Goal: Communication & Community: Share content

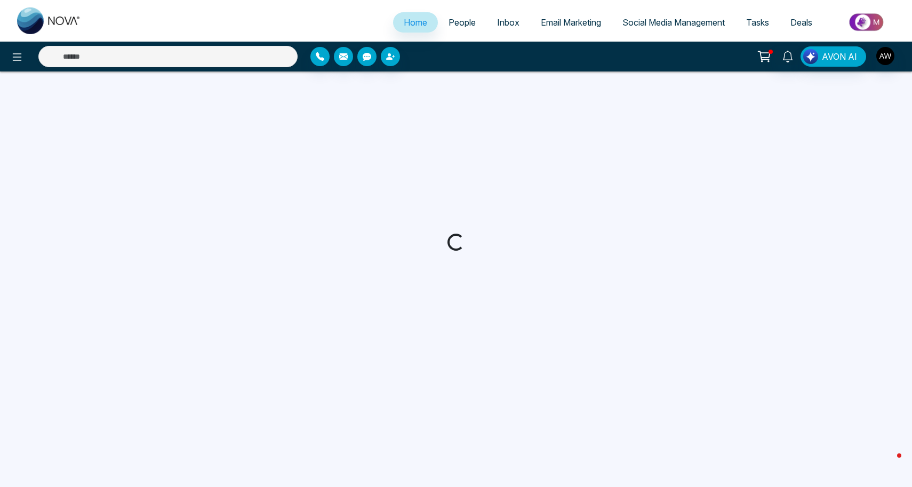
select select "*"
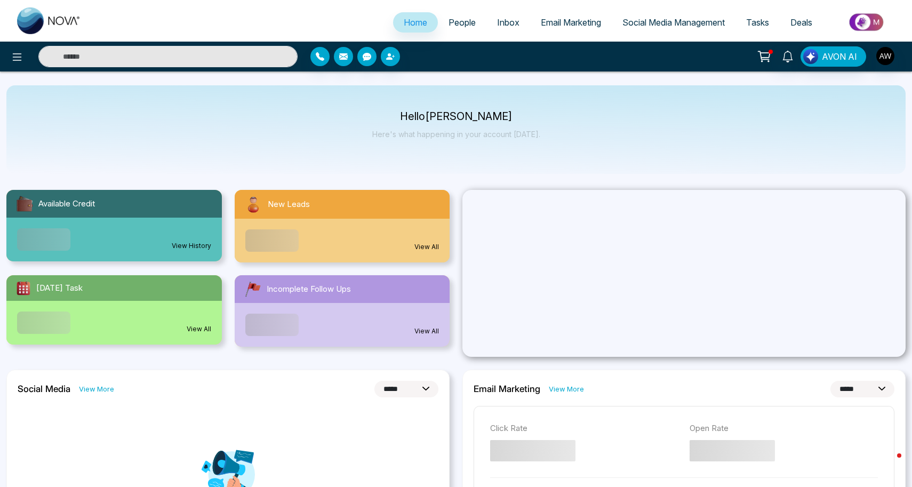
click at [665, 24] on span "Social Media Management" at bounding box center [673, 22] width 102 height 11
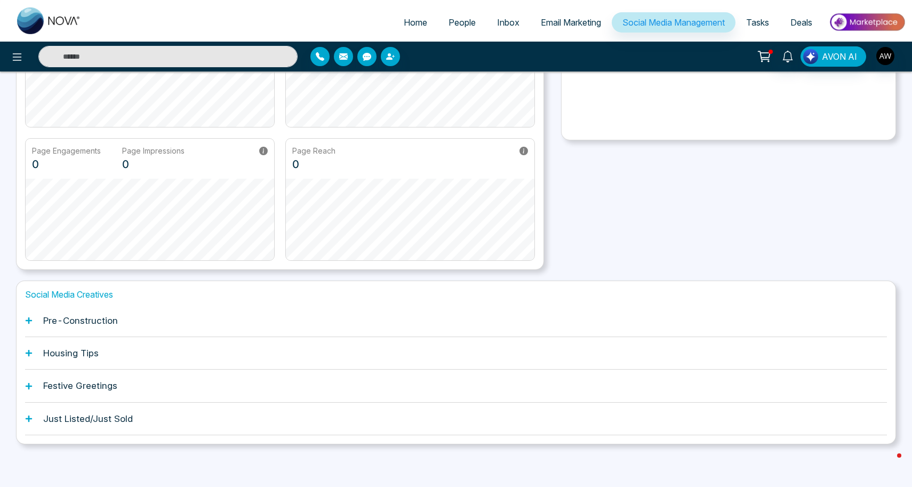
scroll to position [165, 0]
click at [82, 387] on h1 "Festive Greetings" at bounding box center [80, 386] width 74 height 11
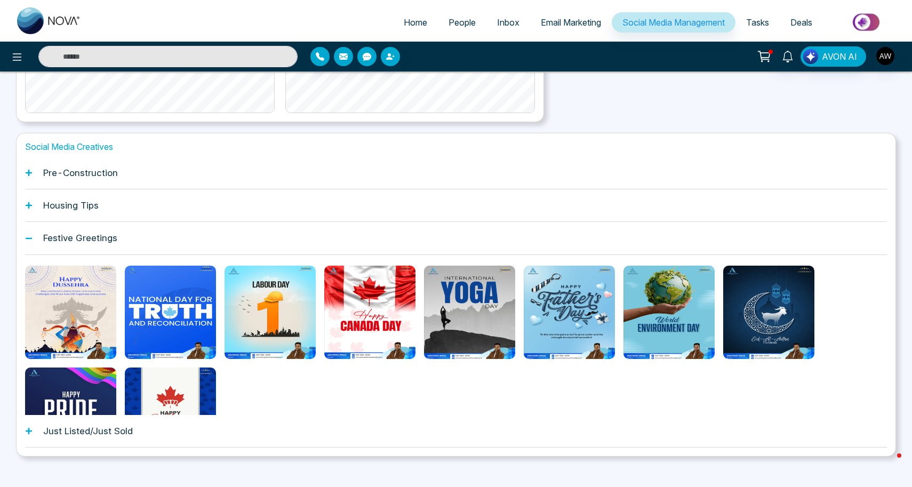
scroll to position [314, 0]
click at [79, 174] on h1 "Pre-Construction" at bounding box center [80, 172] width 75 height 11
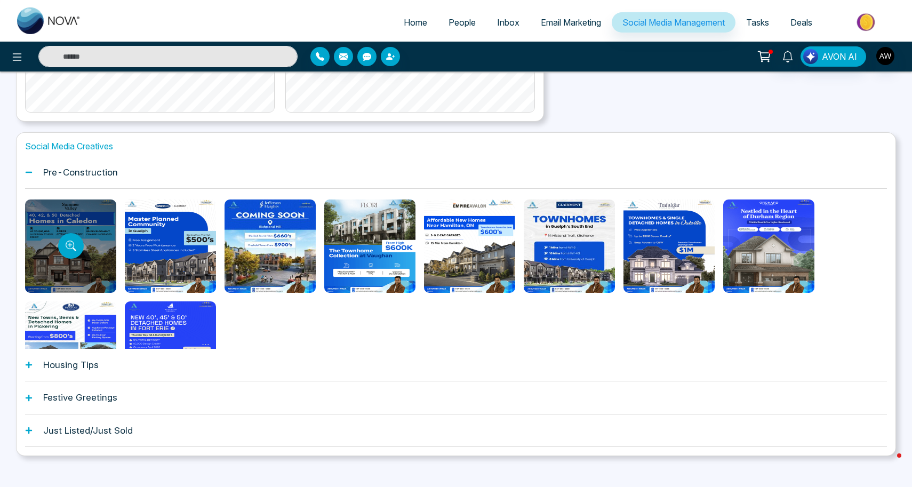
click at [92, 239] on div at bounding box center [70, 245] width 91 height 93
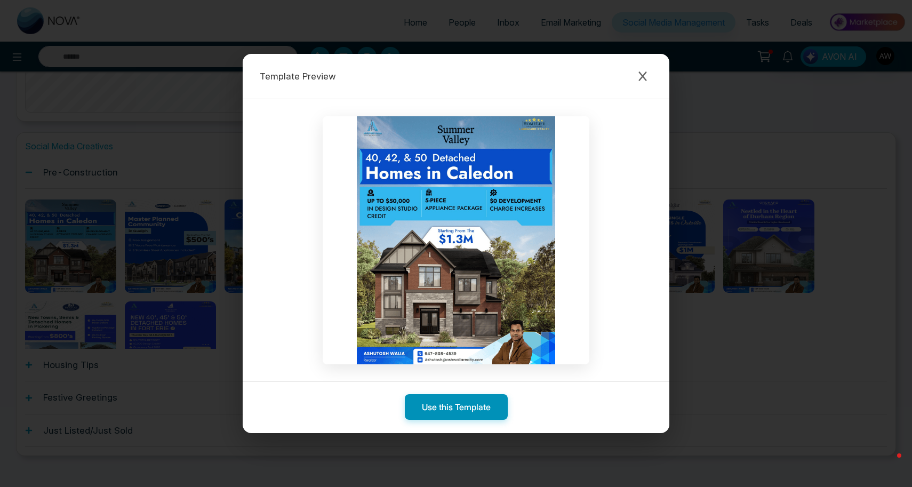
click at [456, 407] on button "Use this Template" at bounding box center [456, 407] width 103 height 26
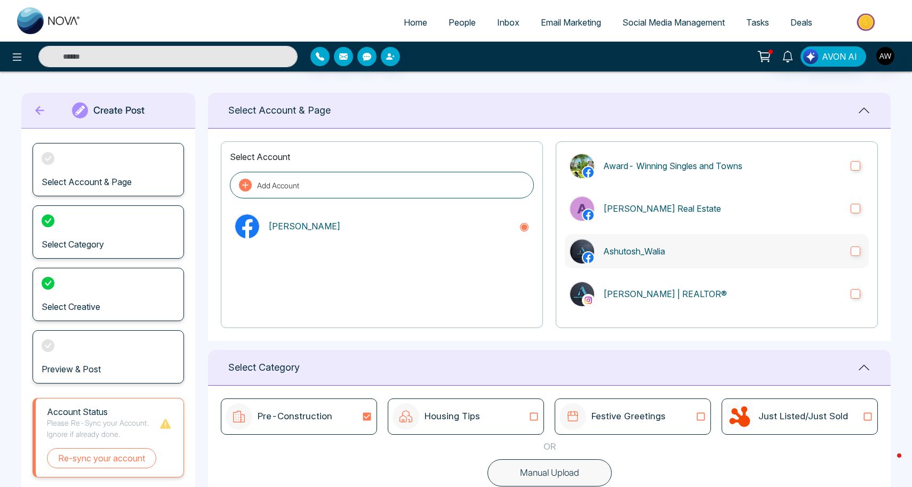
scroll to position [59, 0]
click at [653, 260] on label "Ashutosh_Walia" at bounding box center [717, 252] width 304 height 34
click at [660, 295] on p "[PERSON_NAME] | REALTOR®" at bounding box center [722, 294] width 239 height 13
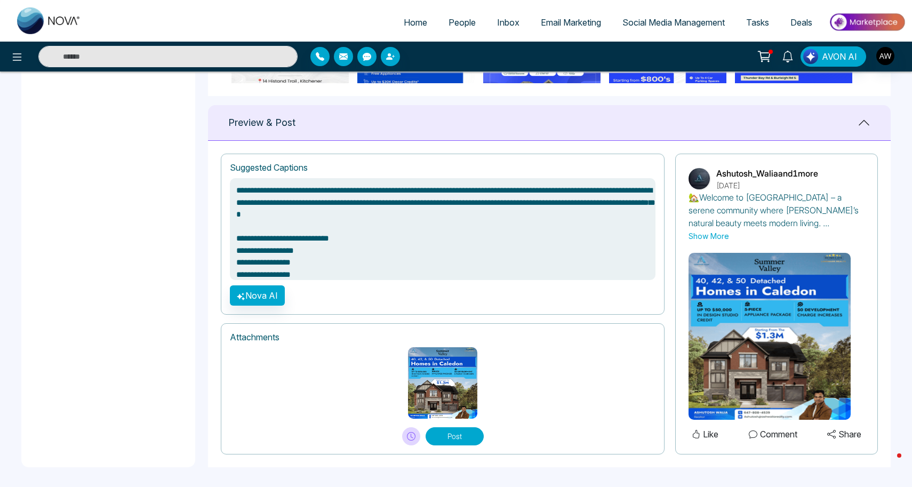
scroll to position [661, 0]
click at [446, 437] on button "Post" at bounding box center [455, 437] width 58 height 18
type textarea "**********"
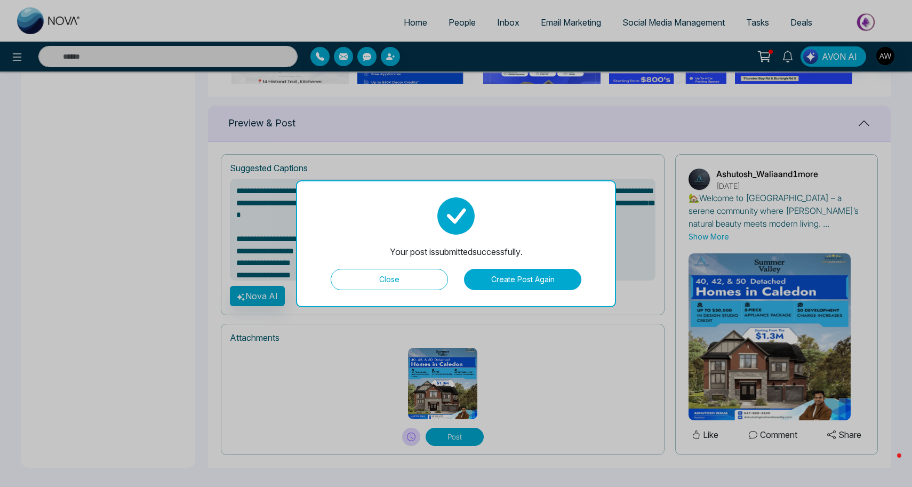
click at [376, 280] on button "Close" at bounding box center [389, 279] width 117 height 21
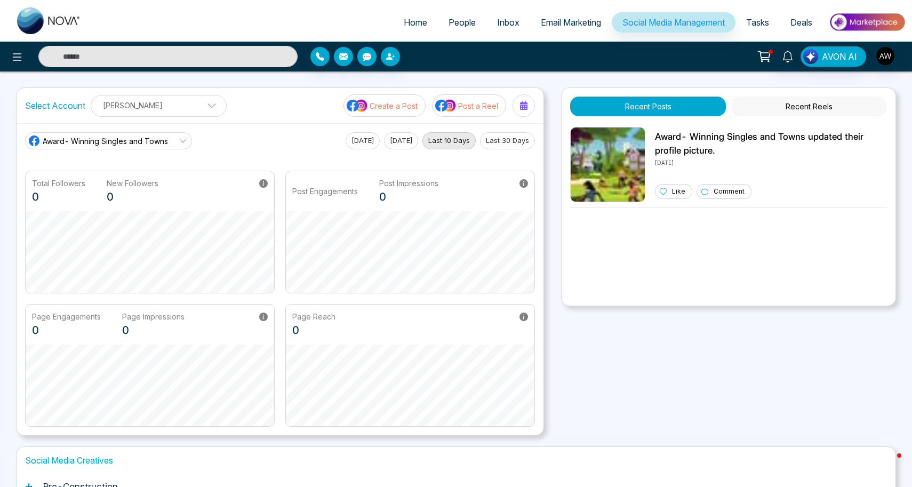
click at [557, 30] on link "Email Marketing" at bounding box center [571, 22] width 82 height 20
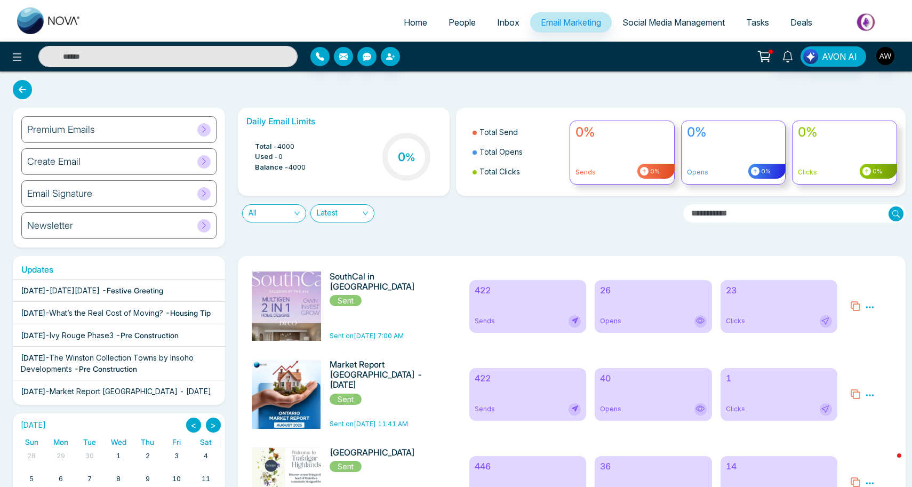
click at [105, 127] on div "Premium Emails" at bounding box center [118, 129] width 195 height 27
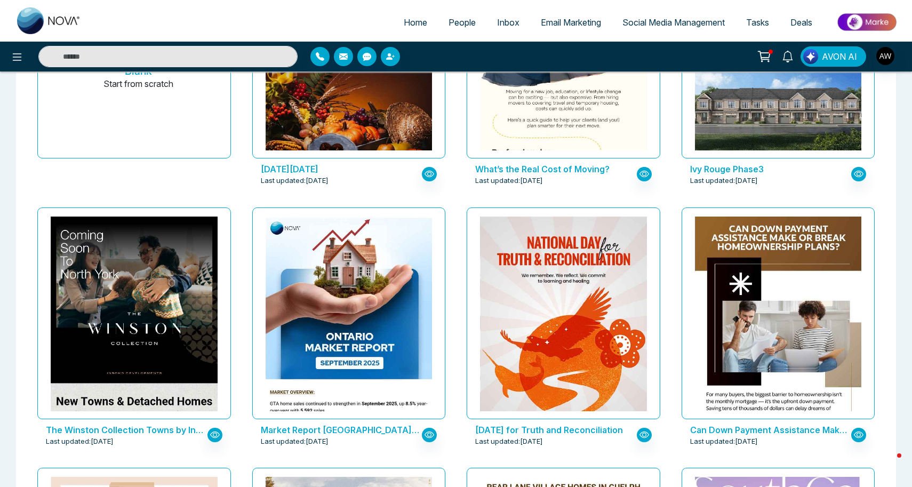
scroll to position [213, 0]
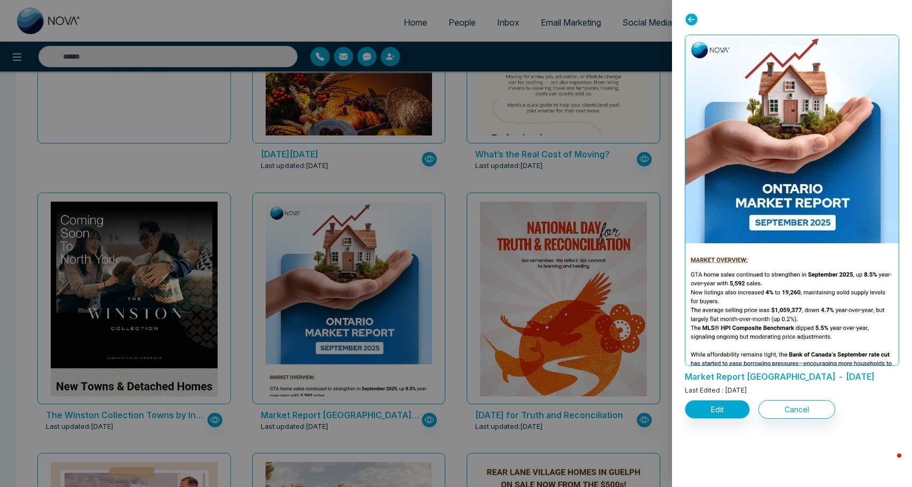
click at [718, 418] on button "Edit" at bounding box center [717, 409] width 65 height 19
click at [716, 411] on button "Edit" at bounding box center [717, 409] width 65 height 19
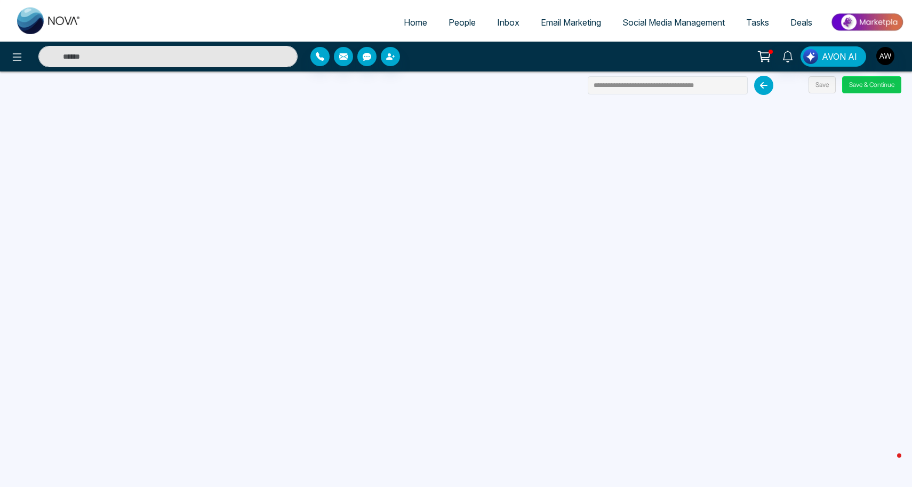
click at [870, 80] on button "Save & Continue" at bounding box center [871, 84] width 59 height 17
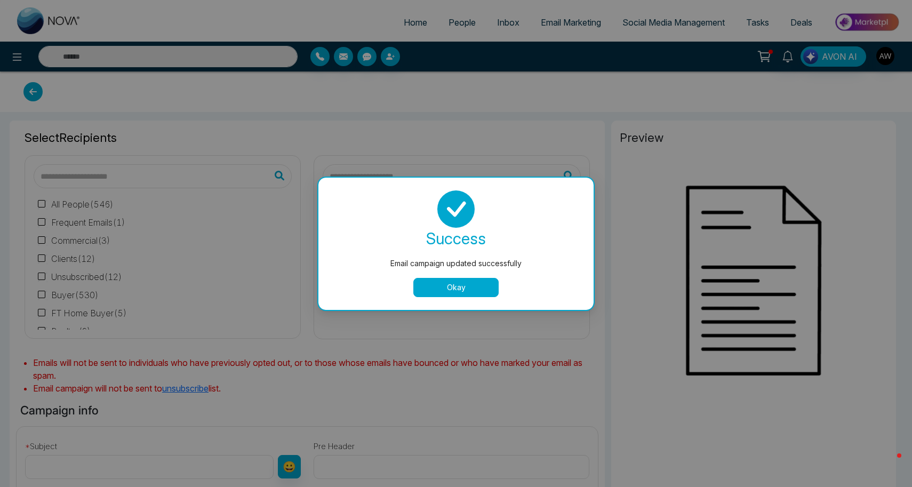
type input "**********"
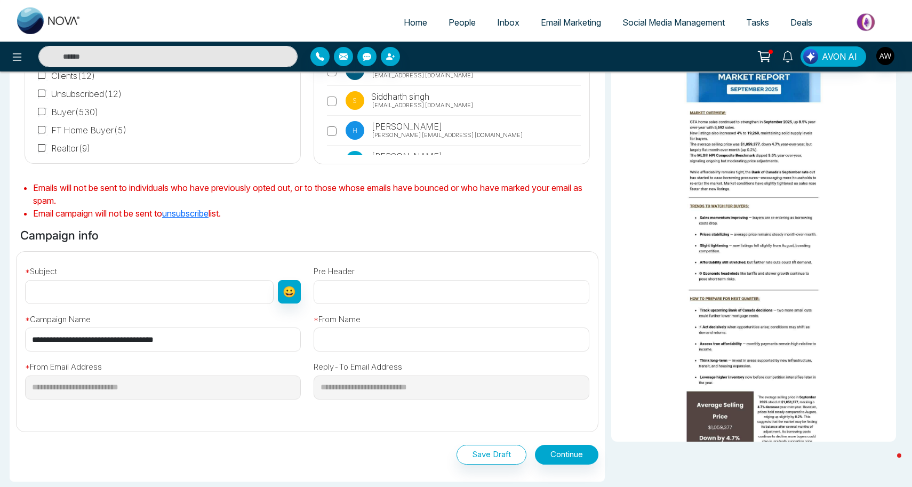
scroll to position [188, 0]
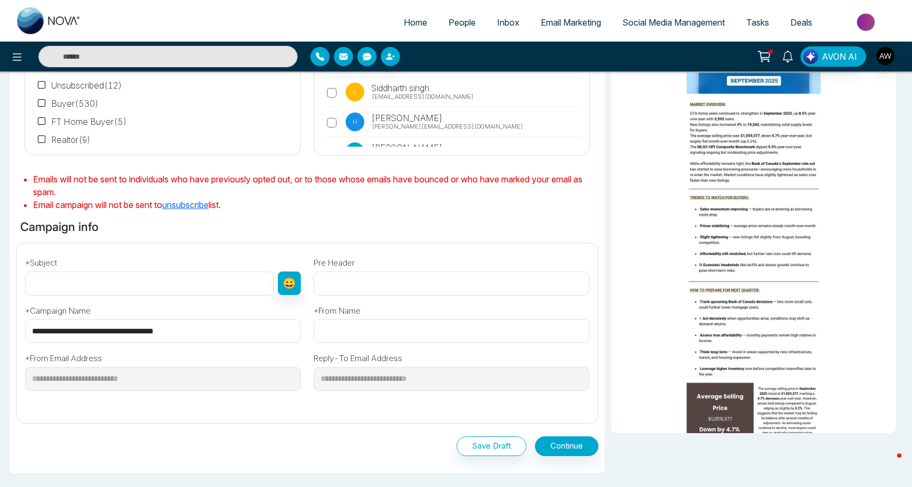
click at [147, 284] on input "text" at bounding box center [149, 283] width 248 height 24
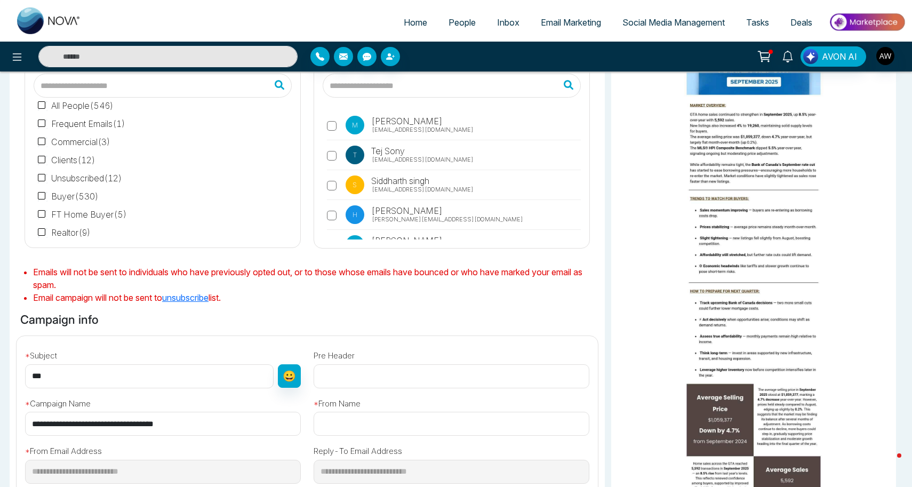
scroll to position [96, 0]
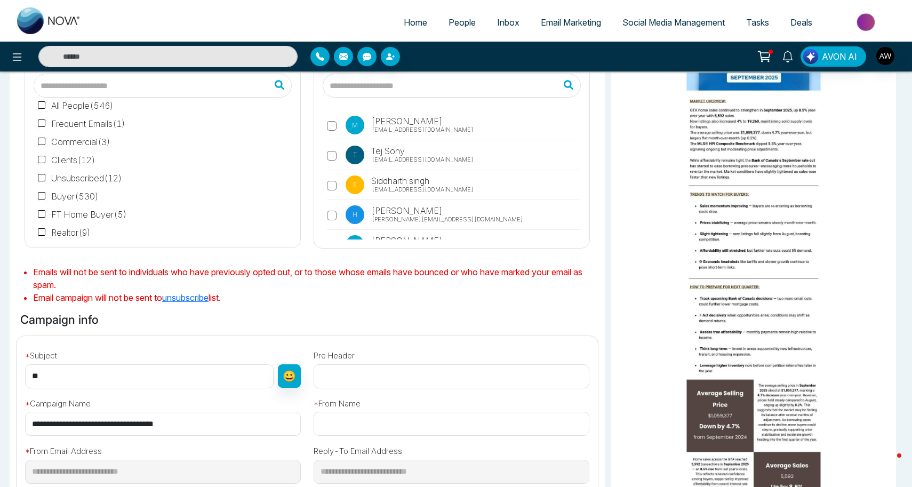
type input "*"
type input "**********"
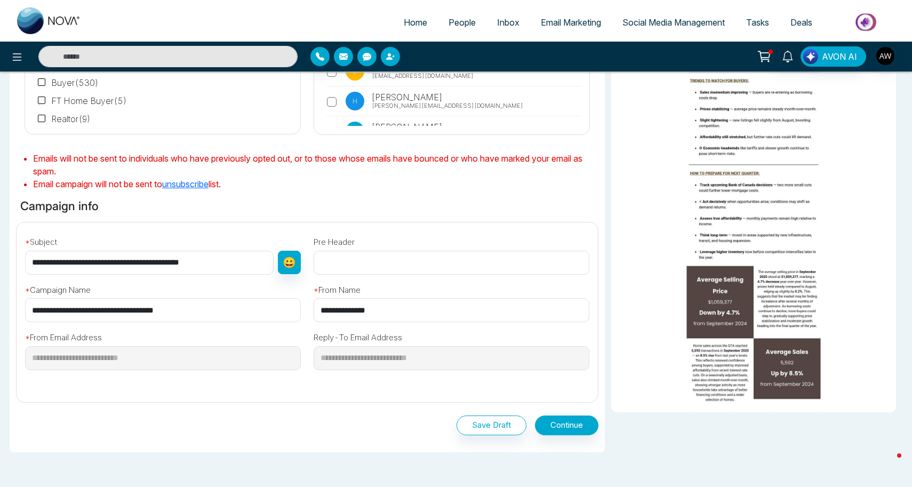
scroll to position [214, 0]
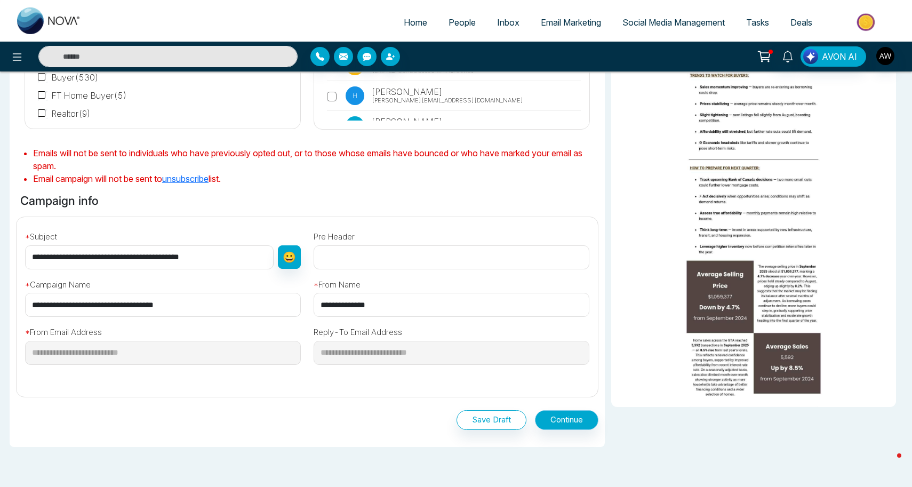
type input "**********"
click at [572, 420] on button "Continue" at bounding box center [566, 420] width 63 height 20
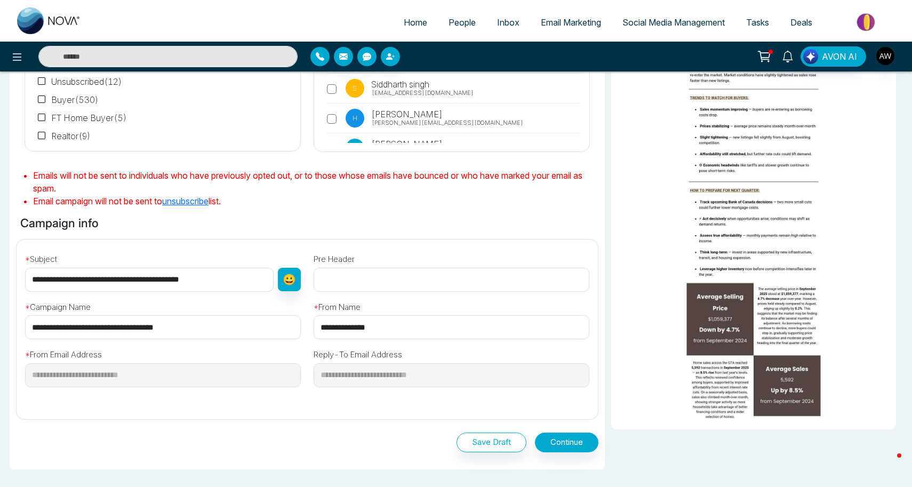
scroll to position [212, 0]
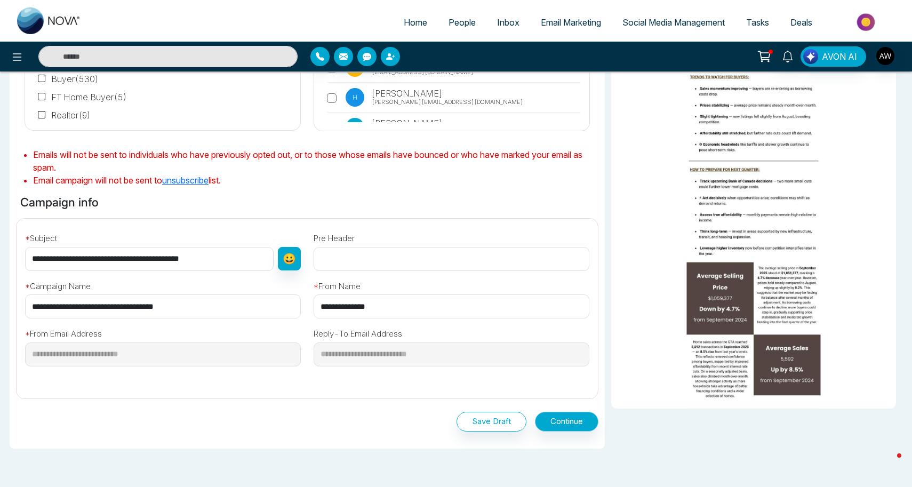
click at [552, 421] on button "Continue" at bounding box center [566, 422] width 63 height 20
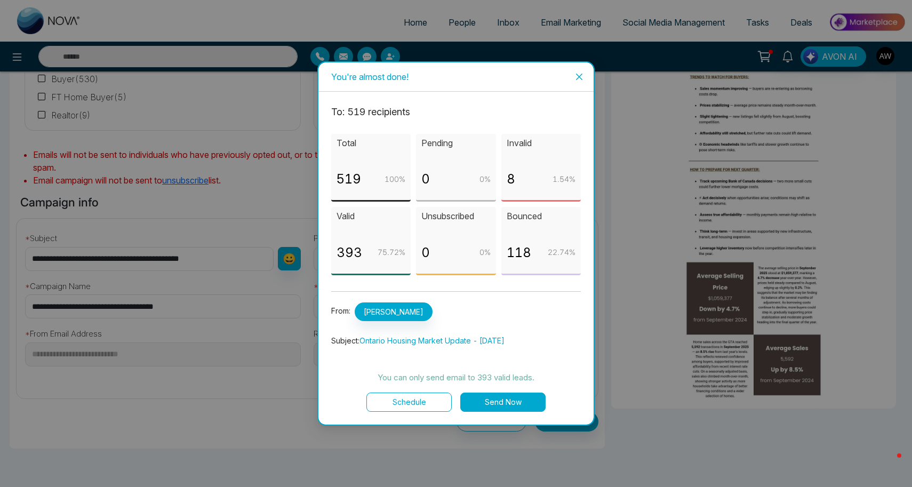
click at [510, 403] on button "Send Now" at bounding box center [502, 401] width 85 height 19
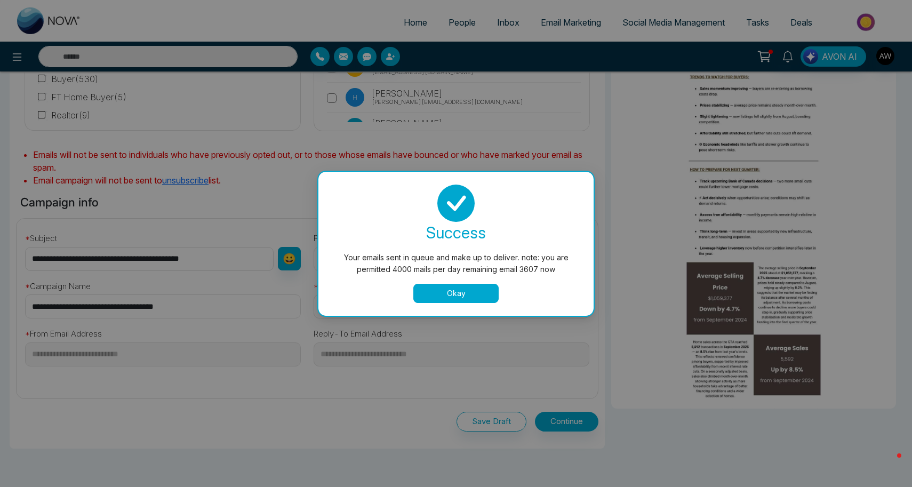
click at [456, 295] on button "Okay" at bounding box center [455, 293] width 85 height 19
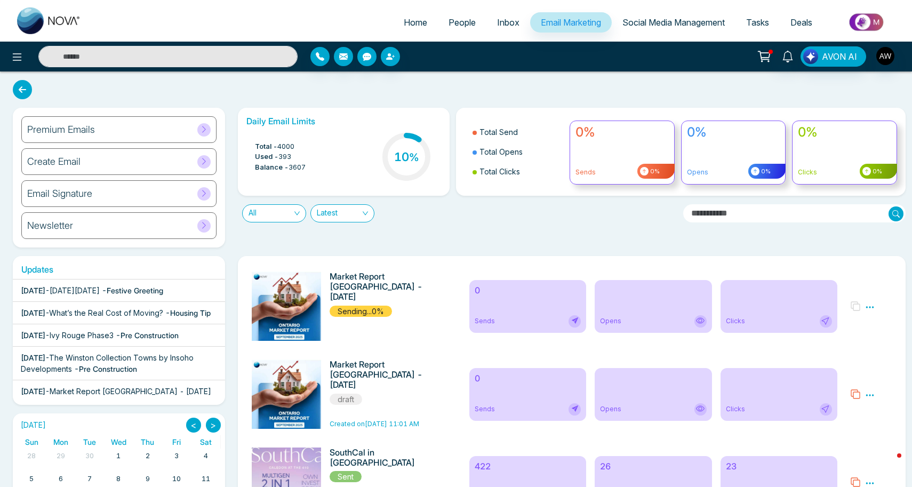
click at [668, 12] on ul "Home People Inbox Email Marketing Social Media Management Tasks Deals" at bounding box center [499, 23] width 814 height 29
click at [669, 23] on span "Social Media Management" at bounding box center [673, 22] width 102 height 11
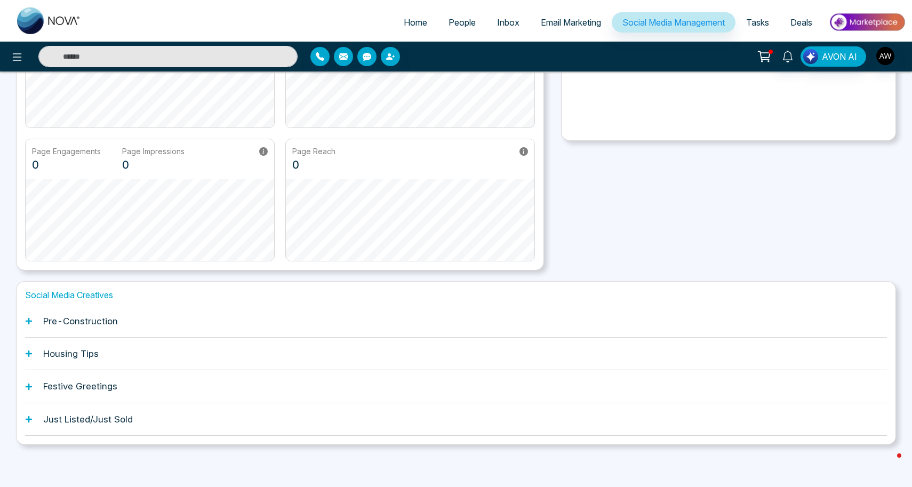
scroll to position [165, 0]
click at [63, 355] on h1 "Housing Tips" at bounding box center [70, 354] width 55 height 11
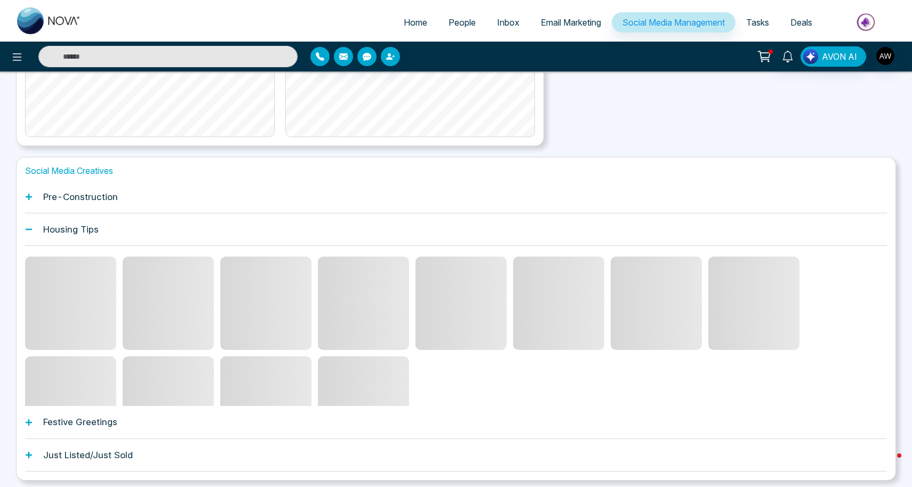
scroll to position [290, 0]
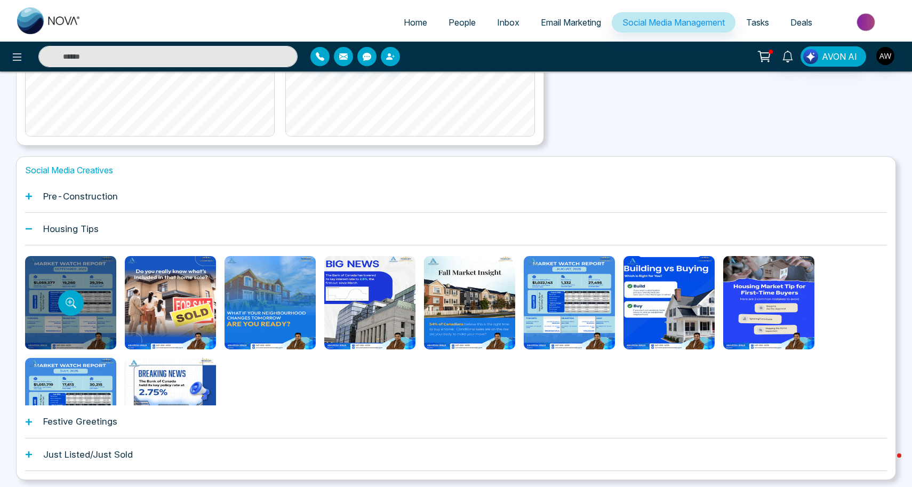
click at [57, 324] on div at bounding box center [70, 302] width 91 height 93
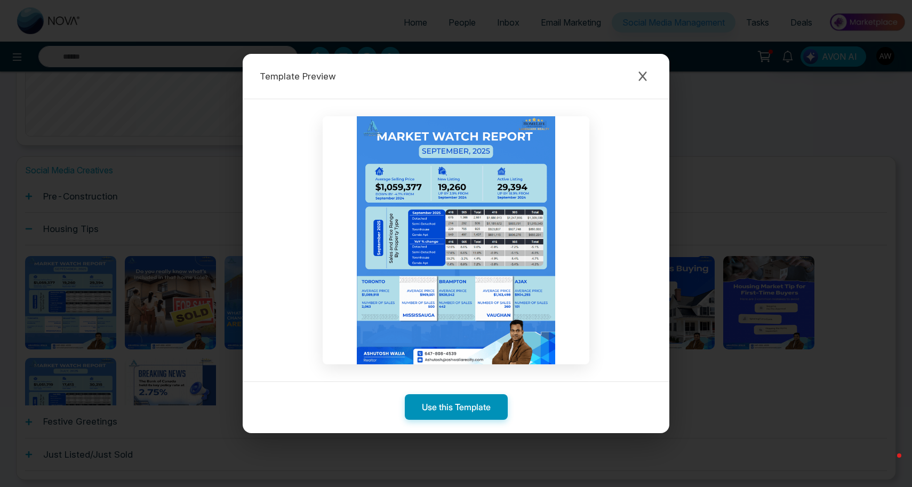
click at [463, 405] on button "Use this Template" at bounding box center [456, 407] width 103 height 26
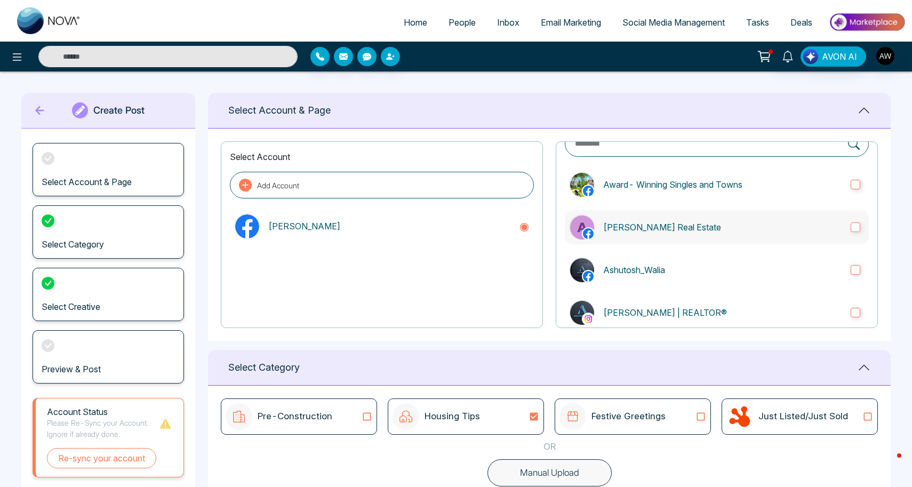
scroll to position [51, 0]
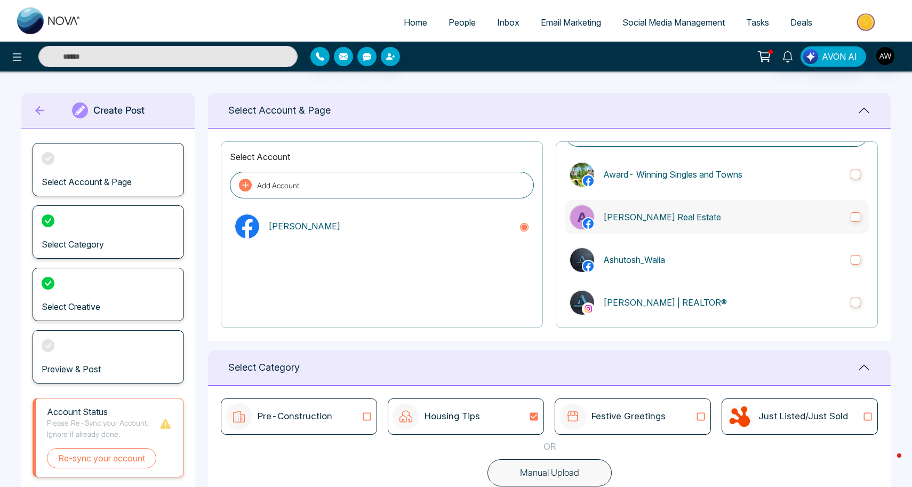
click at [641, 267] on label "Ashutosh_Walia" at bounding box center [717, 260] width 304 height 34
click at [647, 298] on p "[PERSON_NAME] | REALTOR®" at bounding box center [722, 302] width 239 height 13
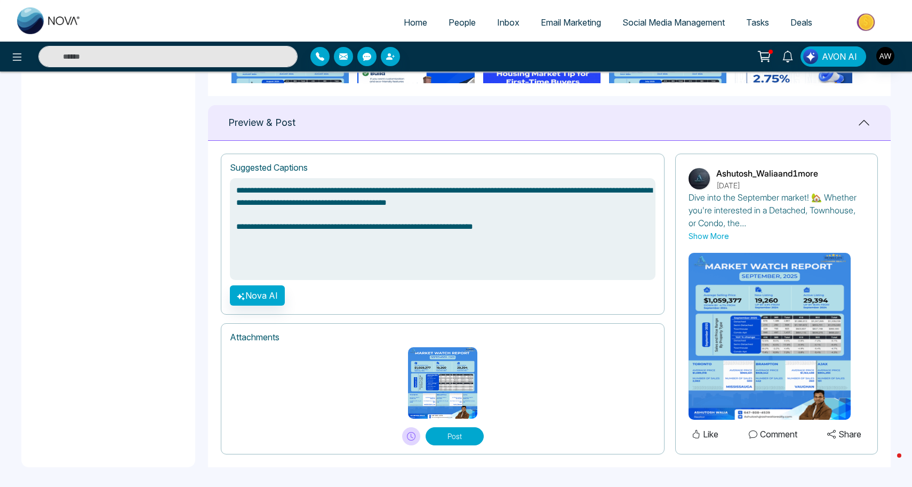
scroll to position [661, 0]
click at [413, 432] on icon at bounding box center [411, 436] width 9 height 9
type textarea "**********"
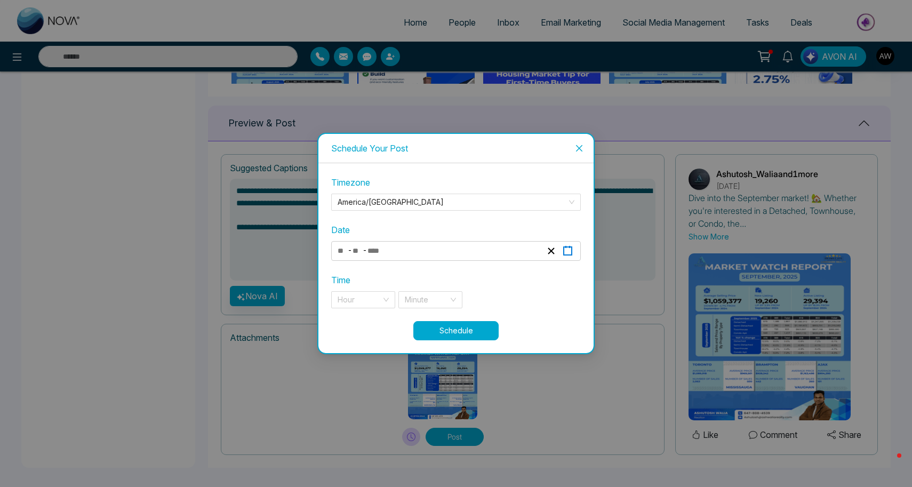
click at [570, 249] on icon "button" at bounding box center [568, 251] width 10 height 10
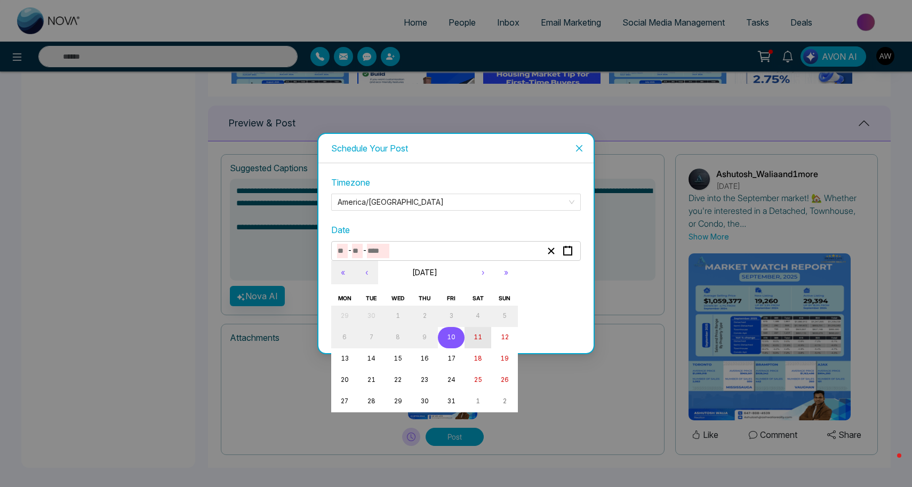
click at [478, 336] on abbr "11" at bounding box center [478, 336] width 9 height 7
type input "**"
type input "****"
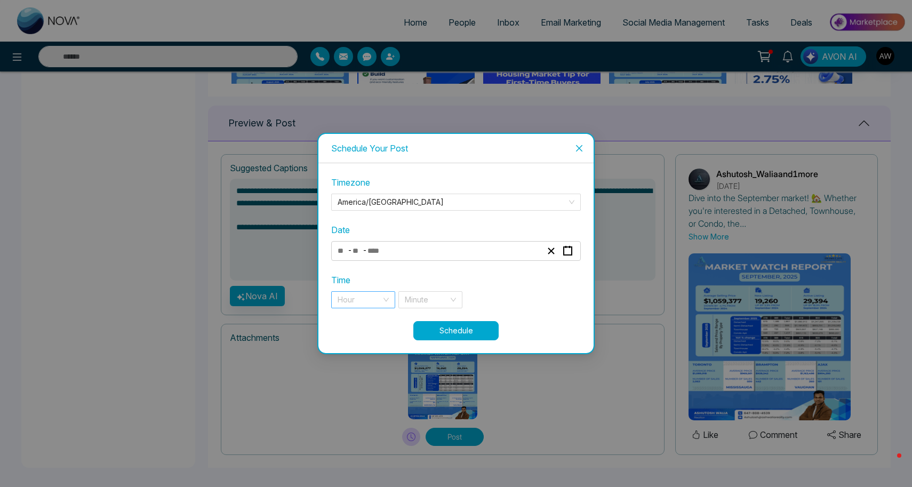
click at [387, 300] on div "Hour" at bounding box center [363, 299] width 64 height 17
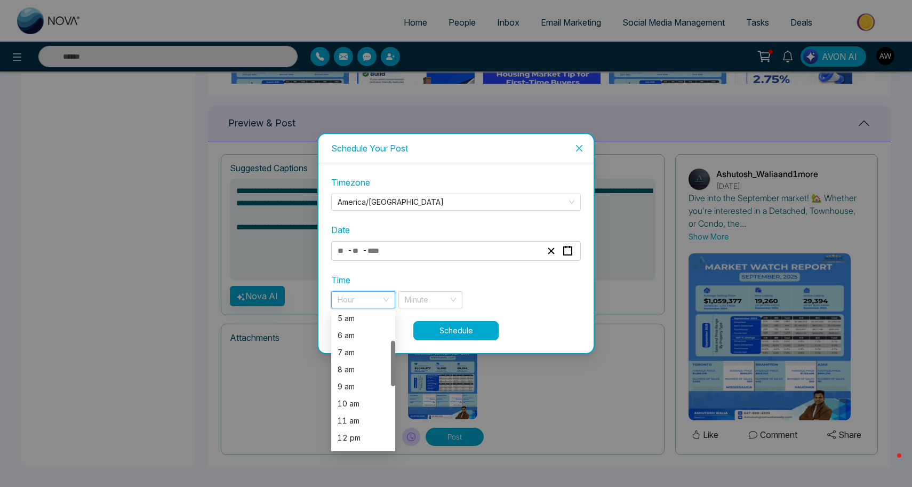
scroll to position [90, 0]
click at [363, 382] on div "9 am" at bounding box center [363, 385] width 51 height 12
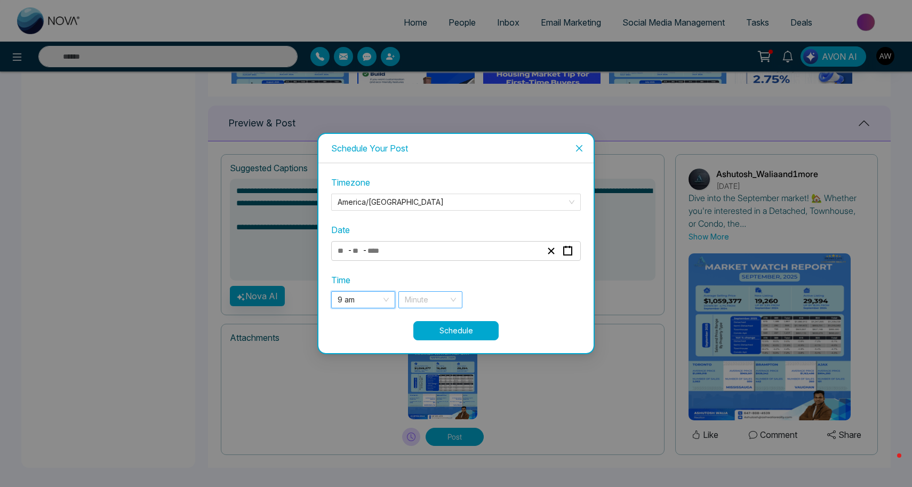
click at [451, 298] on div "Minute" at bounding box center [430, 299] width 64 height 17
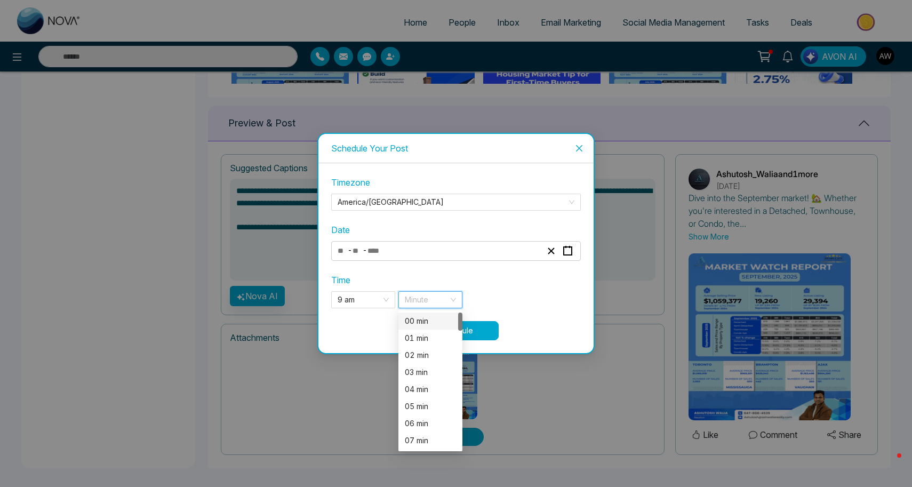
click at [428, 323] on div "00 min" at bounding box center [430, 321] width 51 height 12
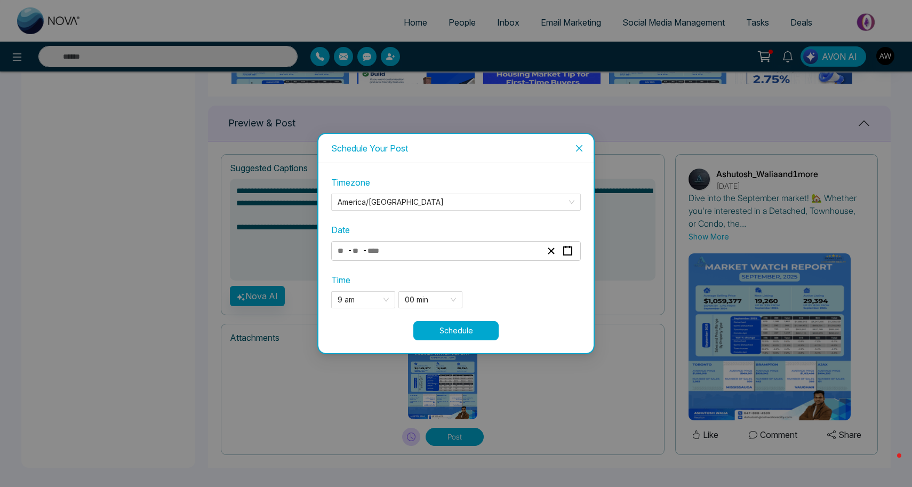
click at [459, 332] on button "Schedule" at bounding box center [455, 330] width 85 height 19
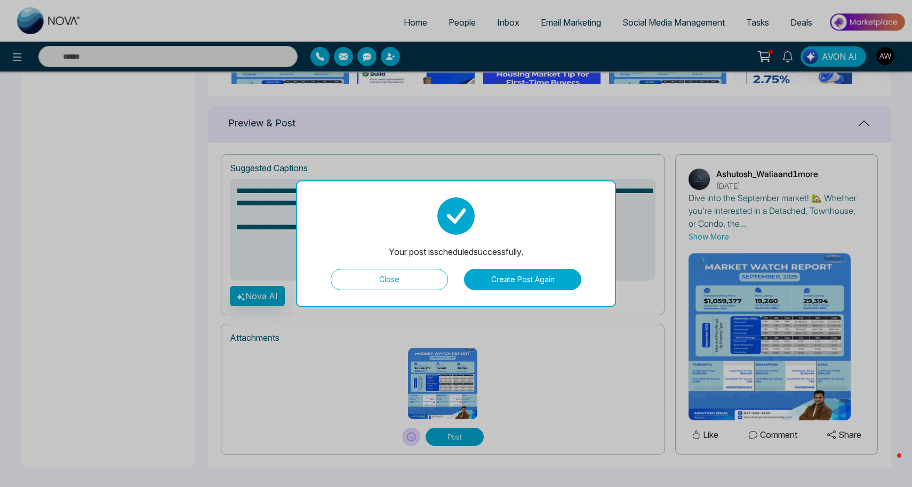
click at [392, 279] on button "Close" at bounding box center [389, 279] width 117 height 21
type textarea "**********"
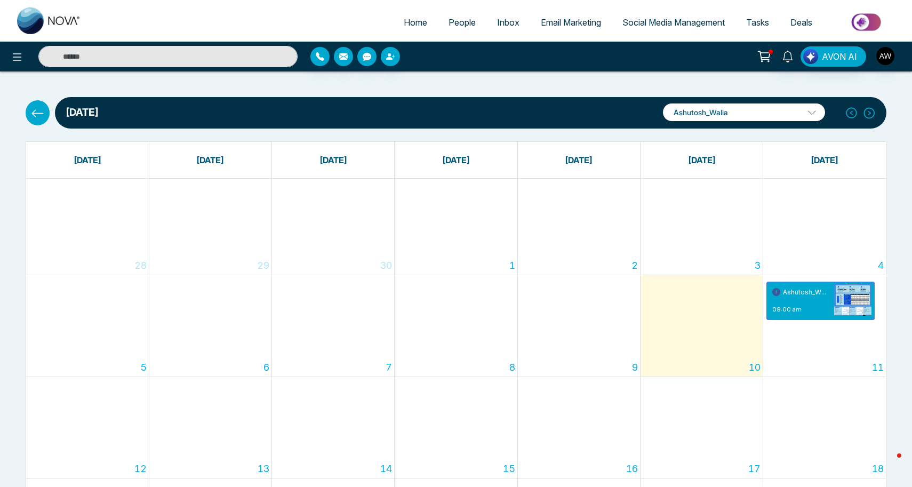
click at [644, 21] on span "Social Media Management" at bounding box center [673, 22] width 102 height 11
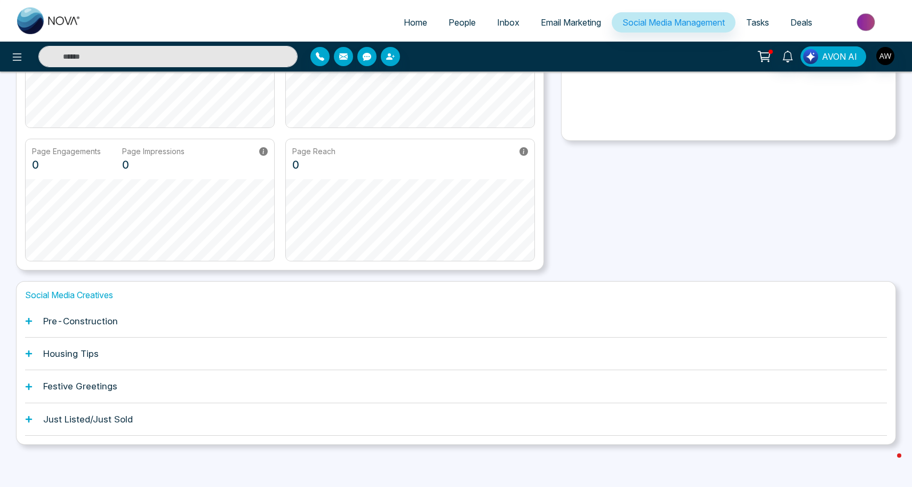
scroll to position [165, 0]
click at [57, 363] on div "Housing Tips" at bounding box center [456, 354] width 862 height 33
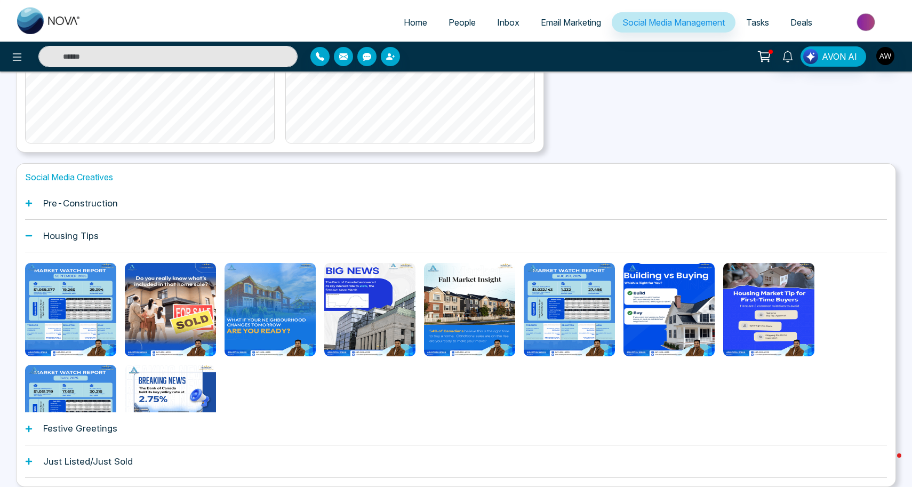
scroll to position [294, 0]
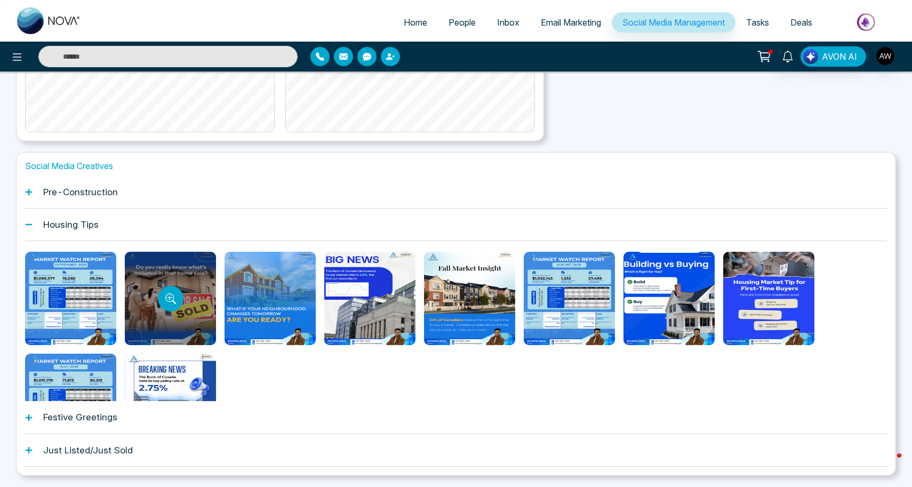
click at [147, 301] on div at bounding box center [170, 298] width 91 height 93
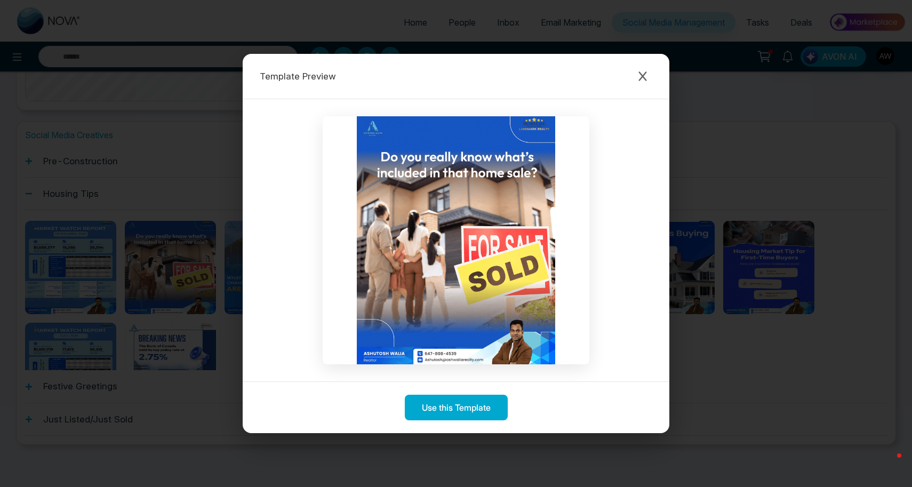
scroll to position [325, 0]
click at [644, 74] on icon "Close modal" at bounding box center [642, 76] width 8 height 10
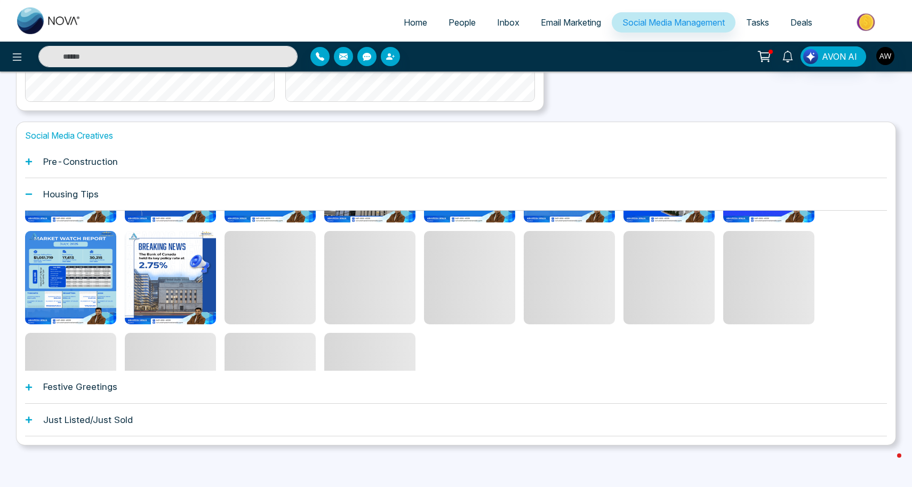
scroll to position [99, 0]
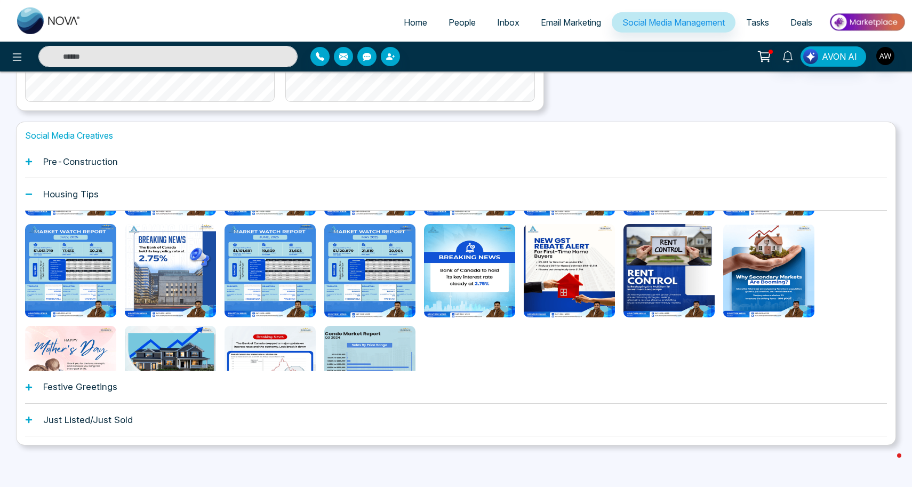
click at [105, 391] on h1 "Festive Greetings" at bounding box center [80, 386] width 74 height 11
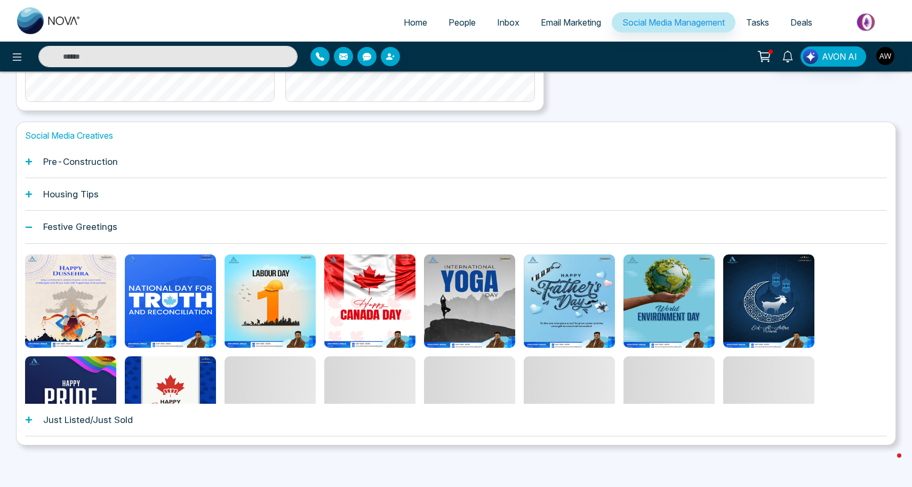
scroll to position [0, 0]
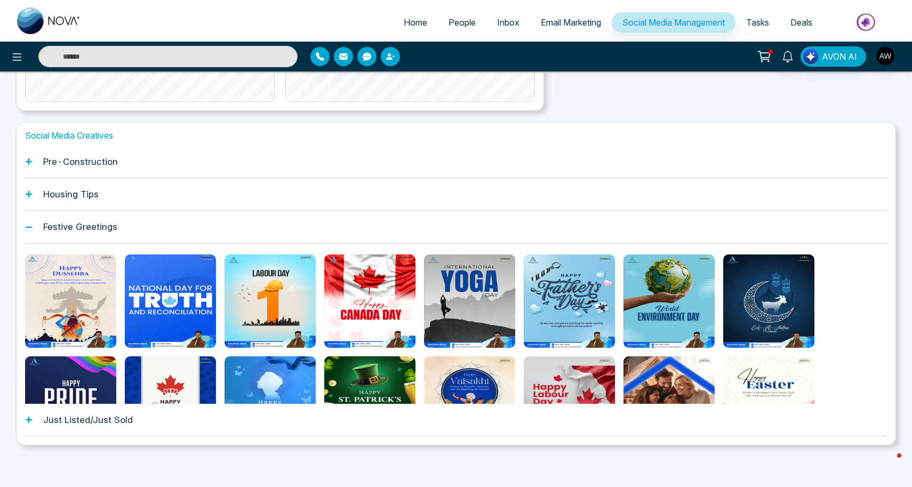
click at [93, 416] on h1 "Just Listed/Just Sold" at bounding box center [88, 419] width 90 height 11
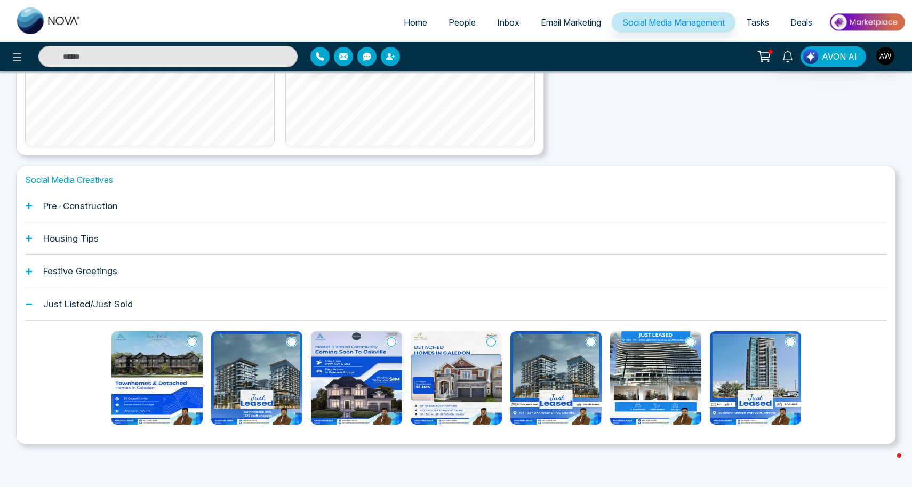
scroll to position [279, 0]
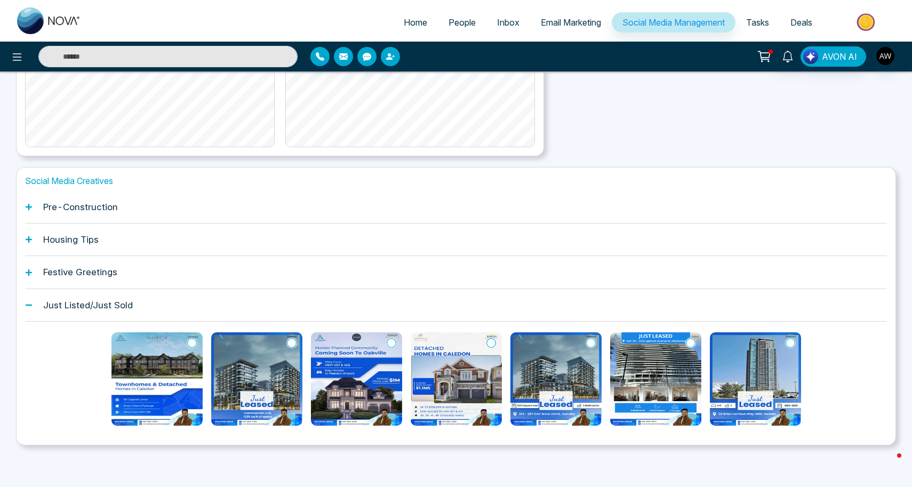
click at [107, 219] on div "Pre-Construction" at bounding box center [456, 207] width 862 height 33
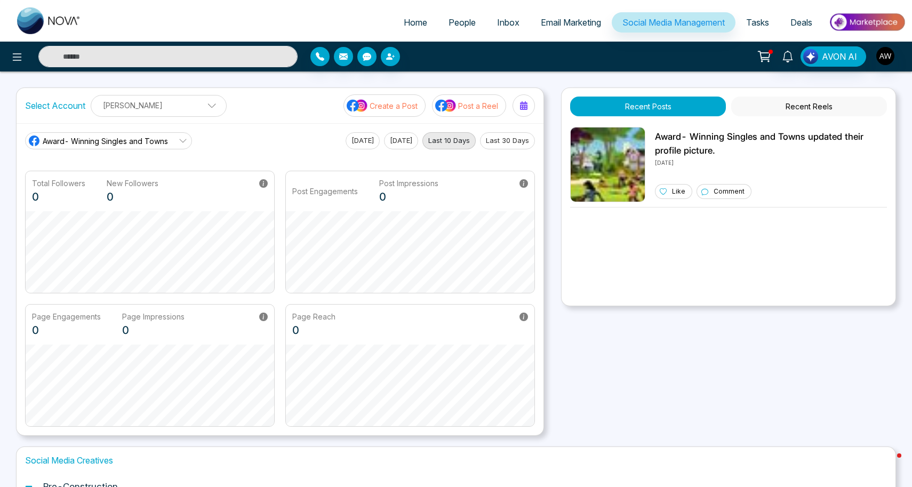
scroll to position [0, 0]
click at [406, 27] on span "Home" at bounding box center [415, 22] width 23 height 11
select select "*"
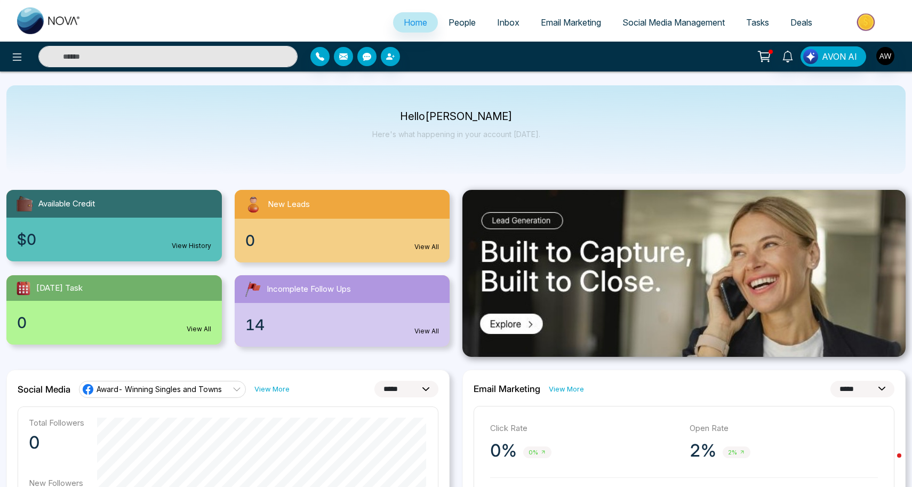
click at [572, 22] on span "Email Marketing" at bounding box center [571, 22] width 60 height 11
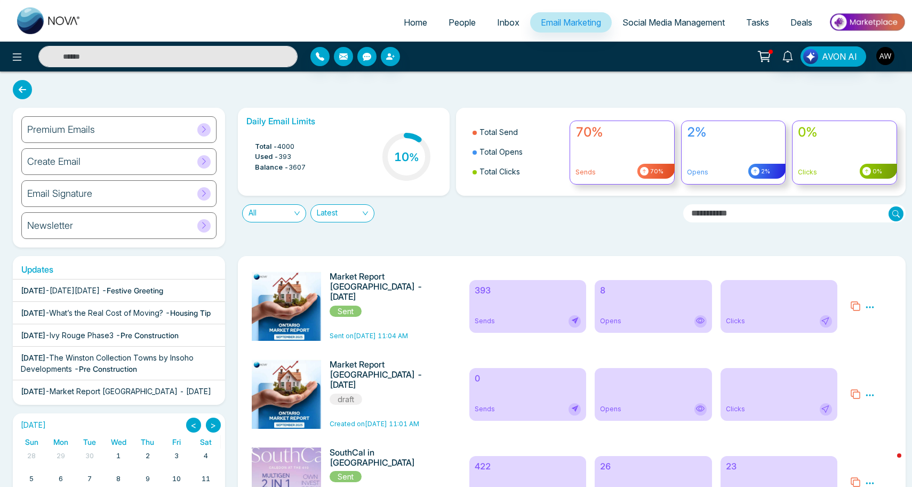
click at [405, 19] on span "Home" at bounding box center [415, 22] width 23 height 11
select select "*"
